Goal: Task Accomplishment & Management: Use online tool/utility

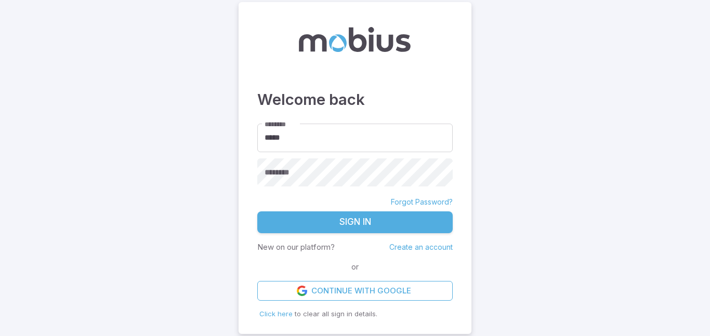
click at [394, 225] on button "Sign In" at bounding box center [354, 223] width 195 height 22
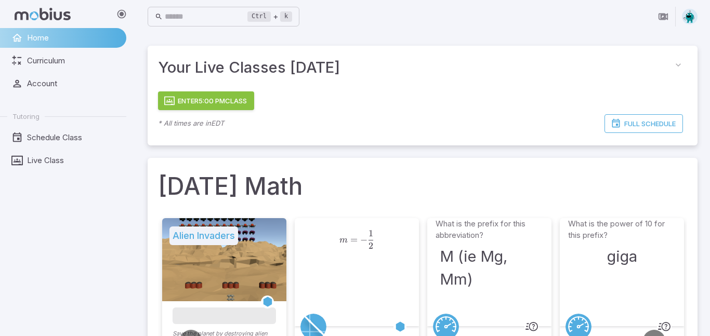
click at [205, 101] on button "Enter 5:00 PM Class" at bounding box center [206, 100] width 96 height 19
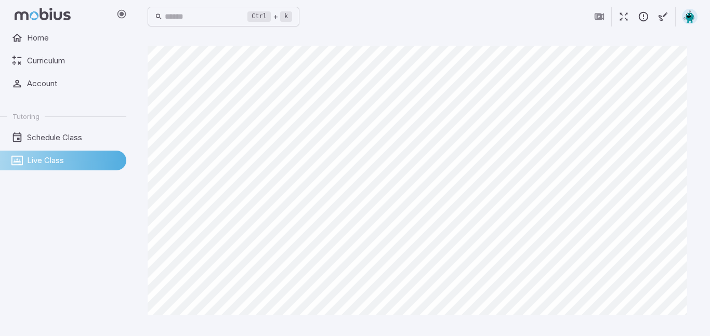
click at [622, 12] on icon "button" at bounding box center [623, 16] width 11 height 11
click at [622, 14] on icon "button" at bounding box center [623, 16] width 11 height 11
click at [619, 18] on icon "button" at bounding box center [623, 16] width 11 height 11
click at [619, 15] on icon "button" at bounding box center [623, 16] width 11 height 11
click at [626, 15] on icon "button" at bounding box center [623, 16] width 11 height 11
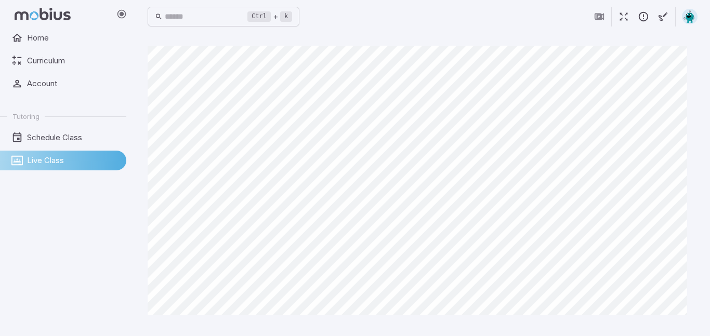
click at [617, 10] on button "button" at bounding box center [624, 17] width 20 height 20
click at [623, 23] on button "button" at bounding box center [624, 17] width 20 height 20
